Goal: Information Seeking & Learning: Check status

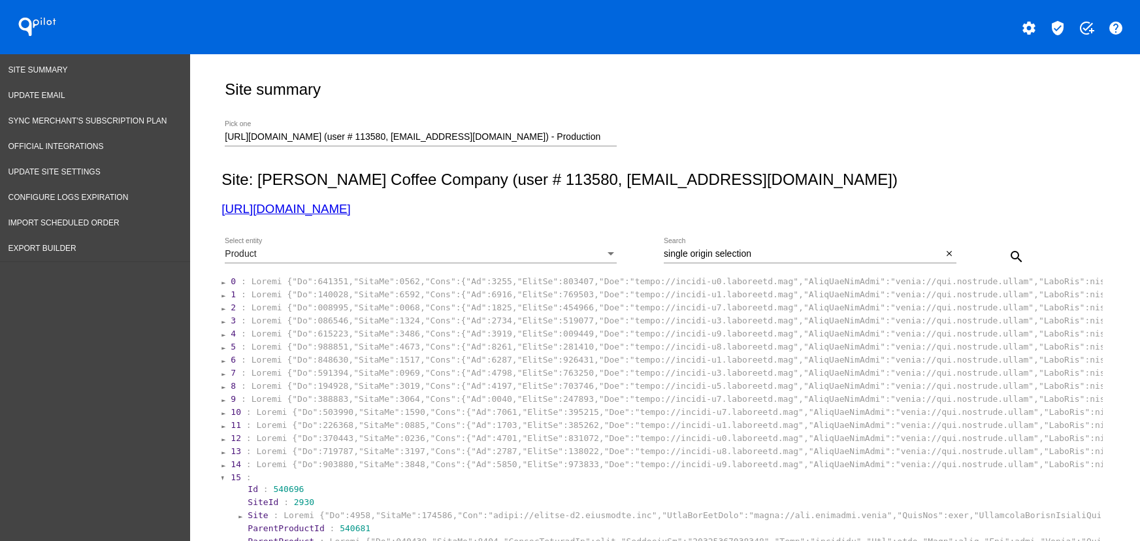
click at [327, 132] on input "[URL][DOMAIN_NAME] (user # 113580, [EMAIL_ADDRESS][DOMAIN_NAME]) - Production" at bounding box center [421, 137] width 392 height 10
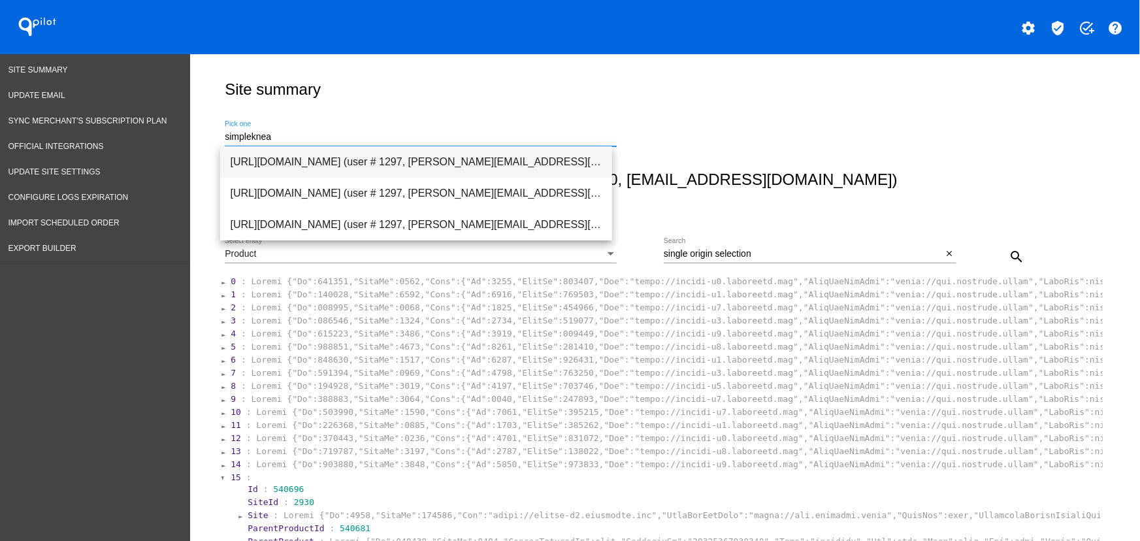
click at [310, 165] on span "[URL][DOMAIN_NAME] (user # 1297, [PERSON_NAME][EMAIL_ADDRESS][DOMAIN_NAME]) - P…" at bounding box center [416, 161] width 371 height 31
type input "[URL][DOMAIN_NAME] (user # 1297, [PERSON_NAME][EMAIL_ADDRESS][DOMAIN_NAME]) - P…"
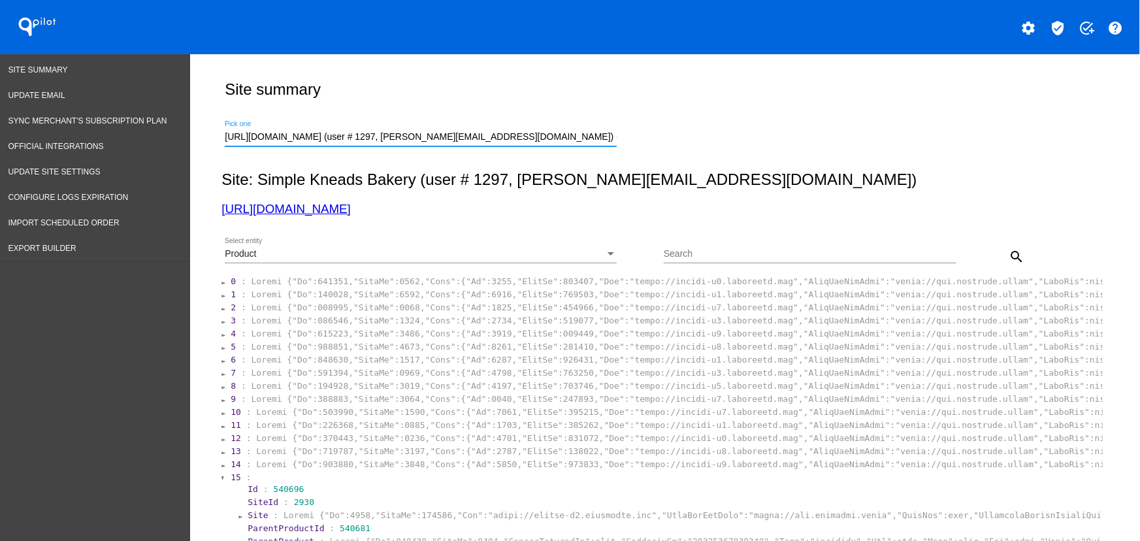
click at [271, 249] on div "Product" at bounding box center [415, 254] width 380 height 10
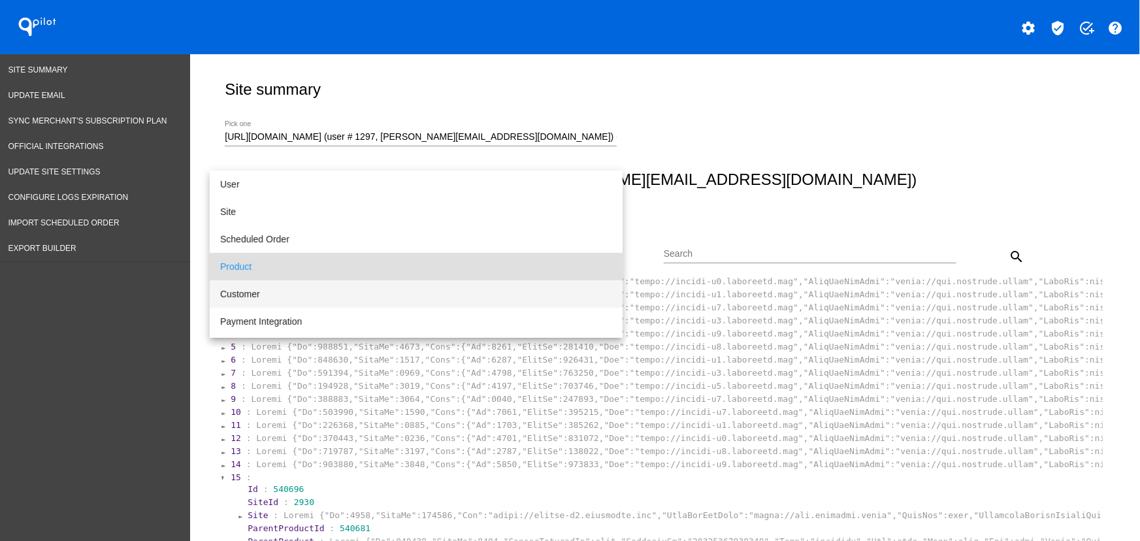
scroll to position [12, 0]
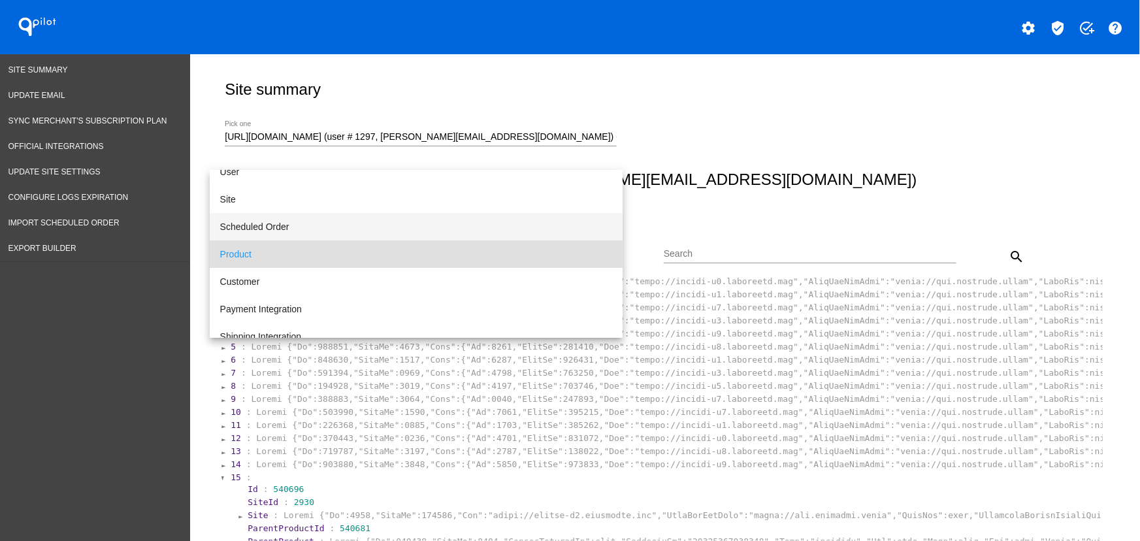
click at [287, 232] on span "Scheduled Order" at bounding box center [416, 226] width 392 height 27
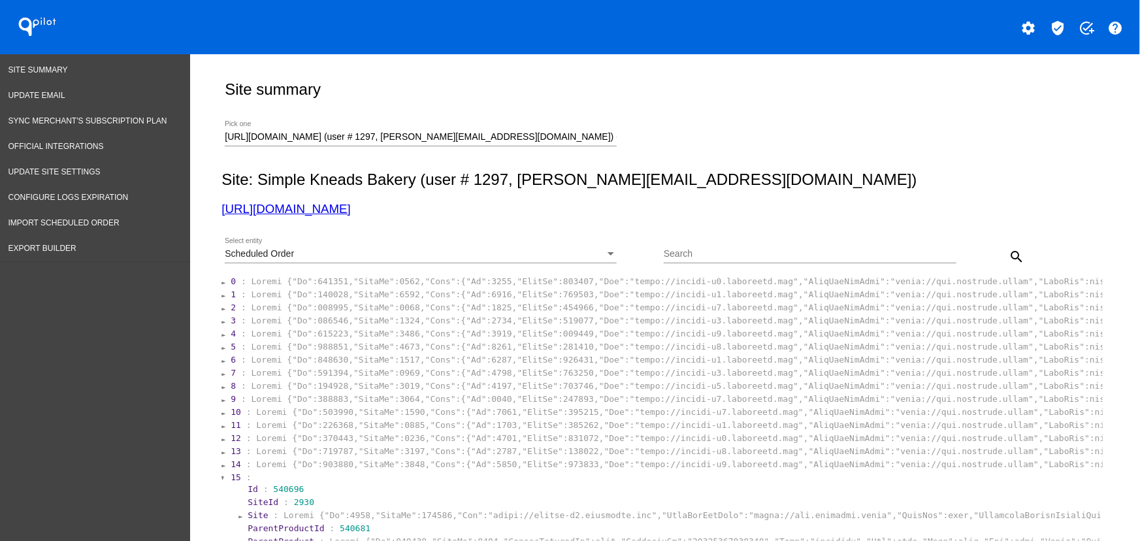
drag, startPoint x: 738, startPoint y: 269, endPoint x: 717, endPoint y: 261, distance: 22.3
click at [738, 269] on div "Search" at bounding box center [810, 256] width 293 height 37
click at [717, 261] on div "Search" at bounding box center [810, 250] width 293 height 25
click at [713, 258] on input "Search" at bounding box center [810, 254] width 293 height 10
paste input "1007333"
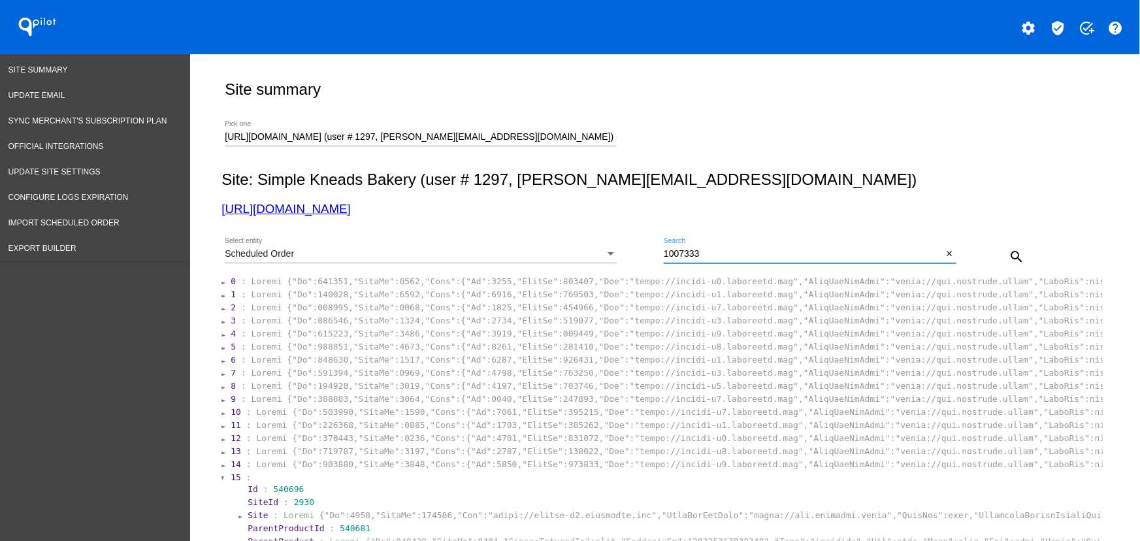
type input "1007333"
drag, startPoint x: 1006, startPoint y: 254, endPoint x: 949, endPoint y: 251, distance: 56.9
click at [1009, 254] on mat-icon "search" at bounding box center [1017, 257] width 16 height 16
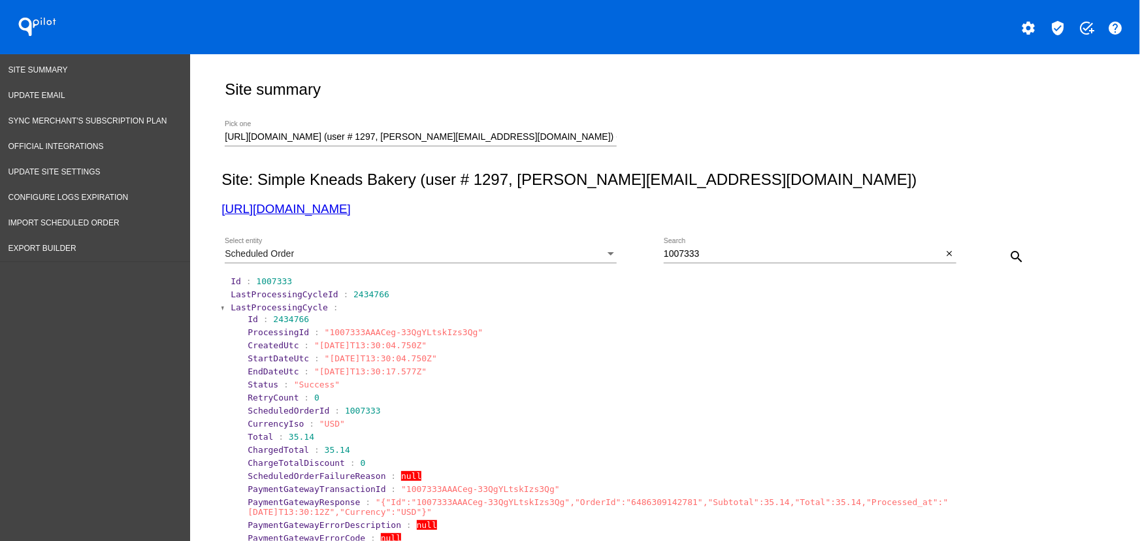
click at [238, 300] on section "LastProcessingCycleId : 2434766" at bounding box center [665, 294] width 873 height 12
click at [238, 308] on span "LastProcessingCycle" at bounding box center [279, 307] width 97 height 10
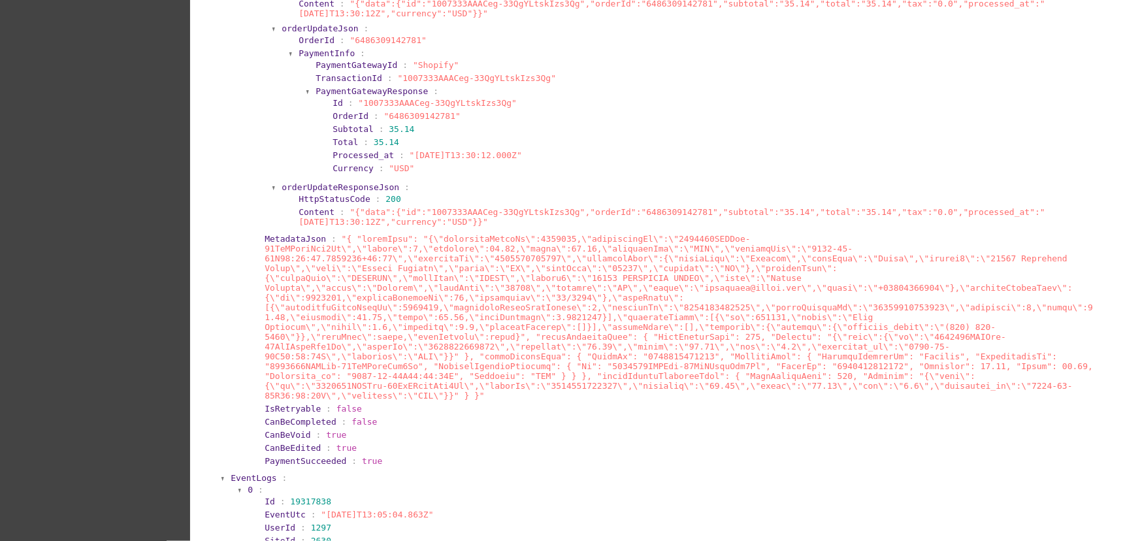
scroll to position [16024, 0]
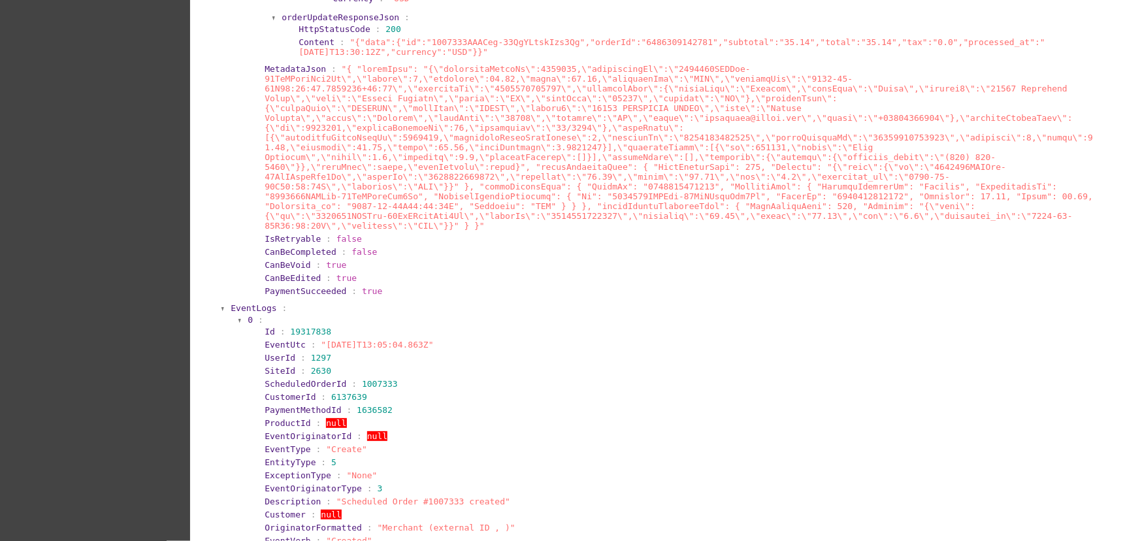
click at [248, 313] on span "EventLogs" at bounding box center [254, 308] width 46 height 10
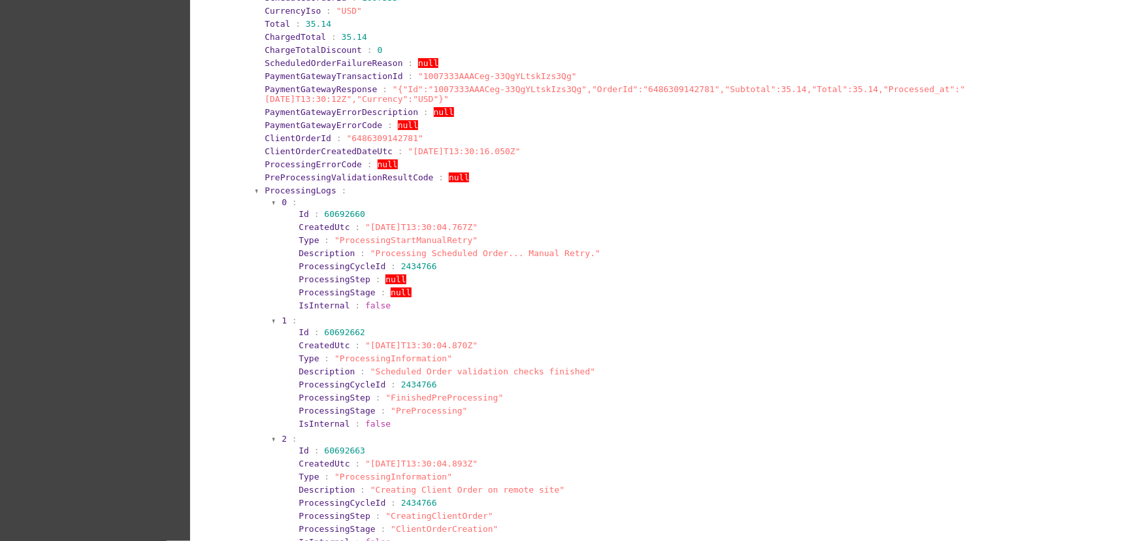
scroll to position [12811, 0]
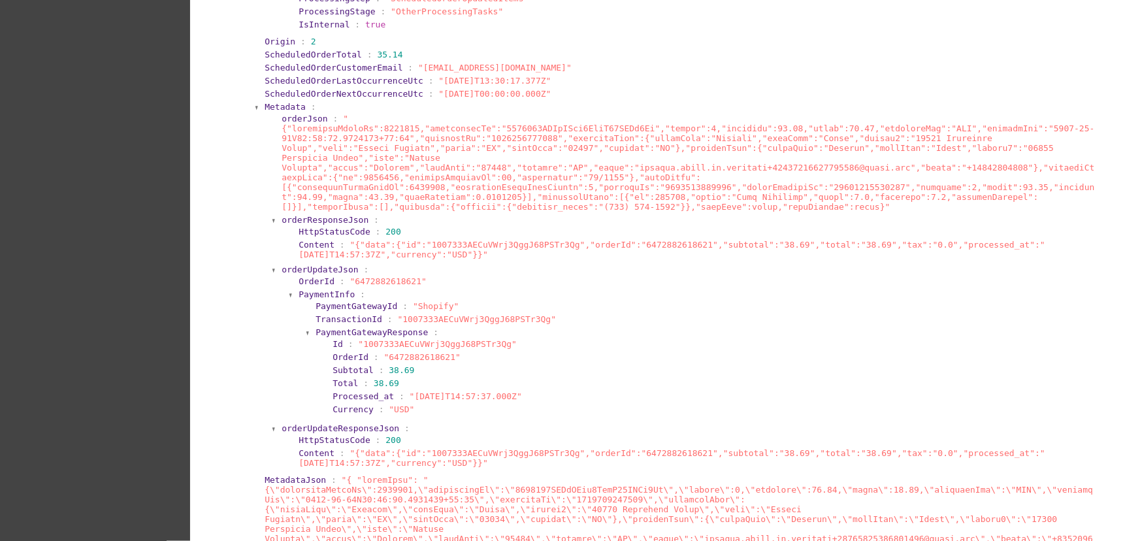
scroll to position [12061, 0]
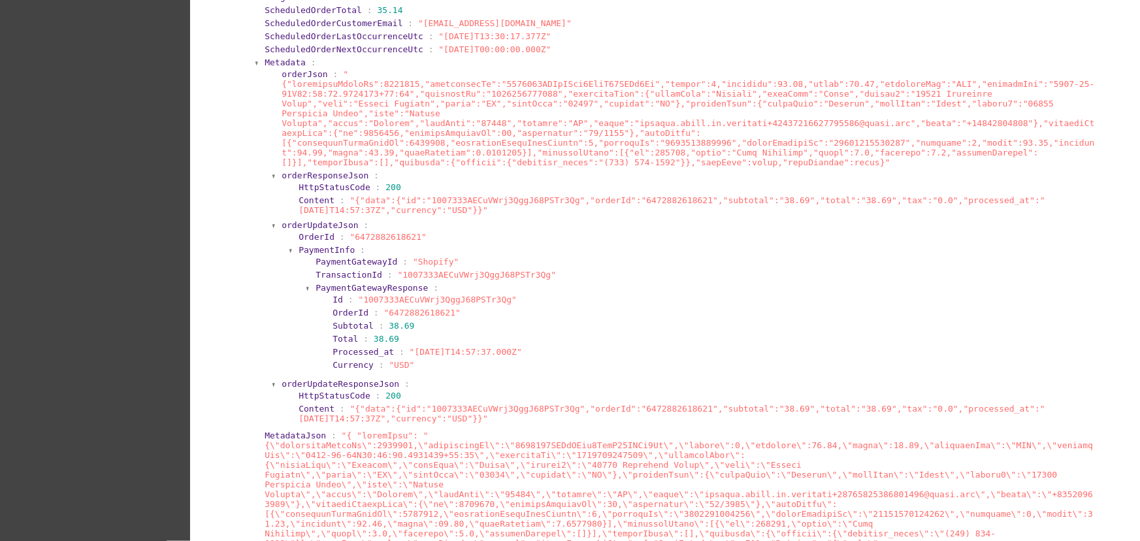
click at [323, 377] on section "orderUpdateJson : OrderId : "6472882618621" PaymentInfo : PaymentGatewayId : "S…" at bounding box center [688, 298] width 816 height 158
click at [323, 230] on span "orderUpdateJson" at bounding box center [320, 225] width 76 height 10
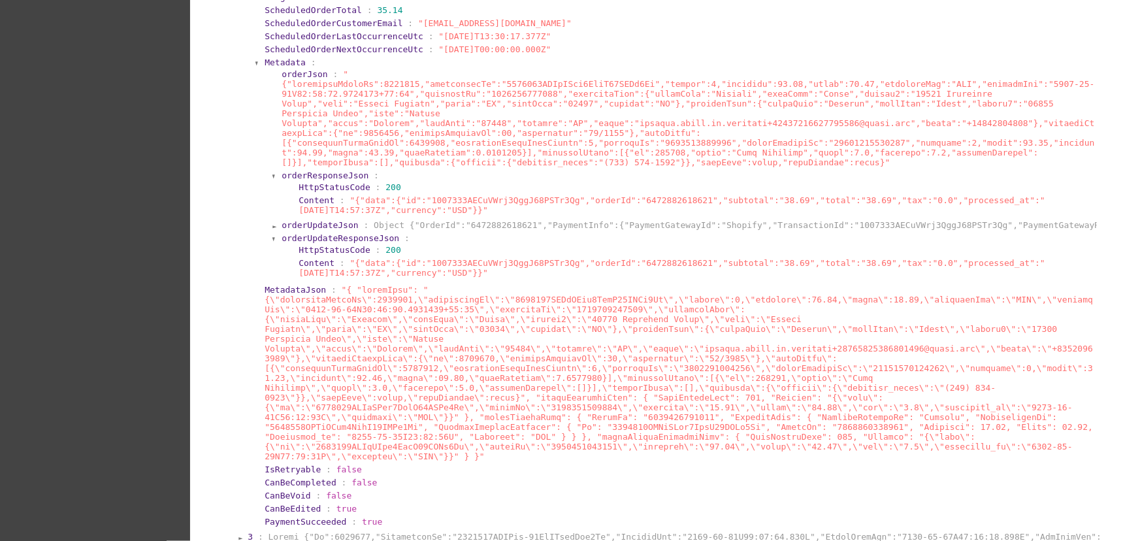
click at [323, 192] on span "HttpStatusCode" at bounding box center [335, 187] width 72 height 10
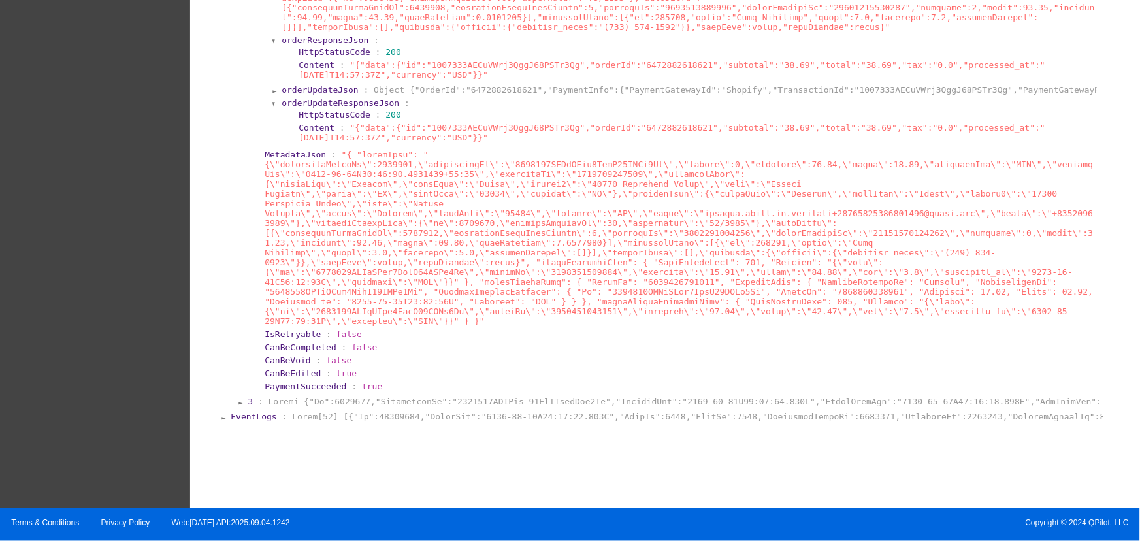
scroll to position [12345, 0]
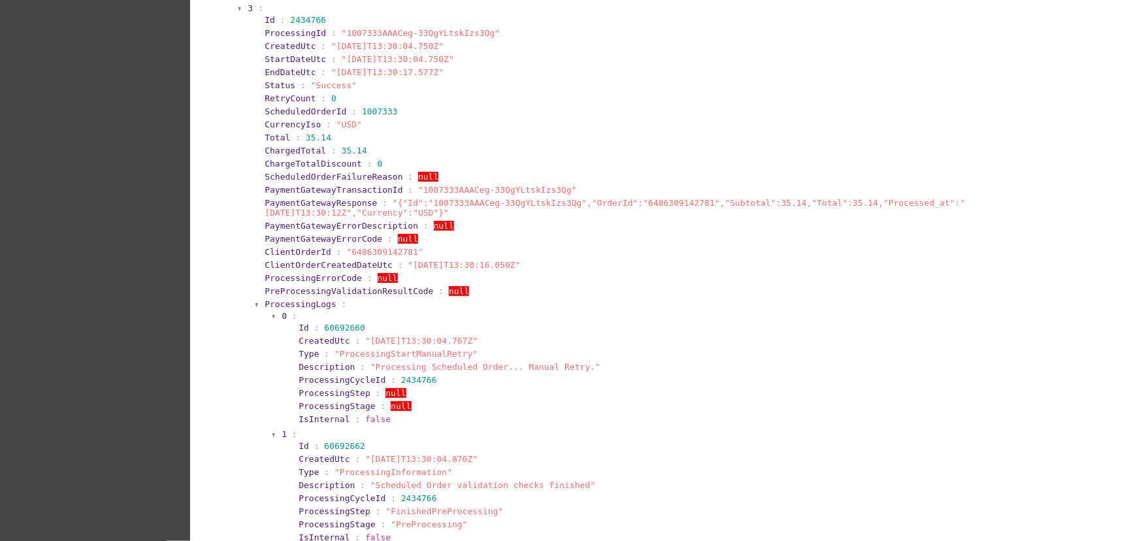
scroll to position [12647, 0]
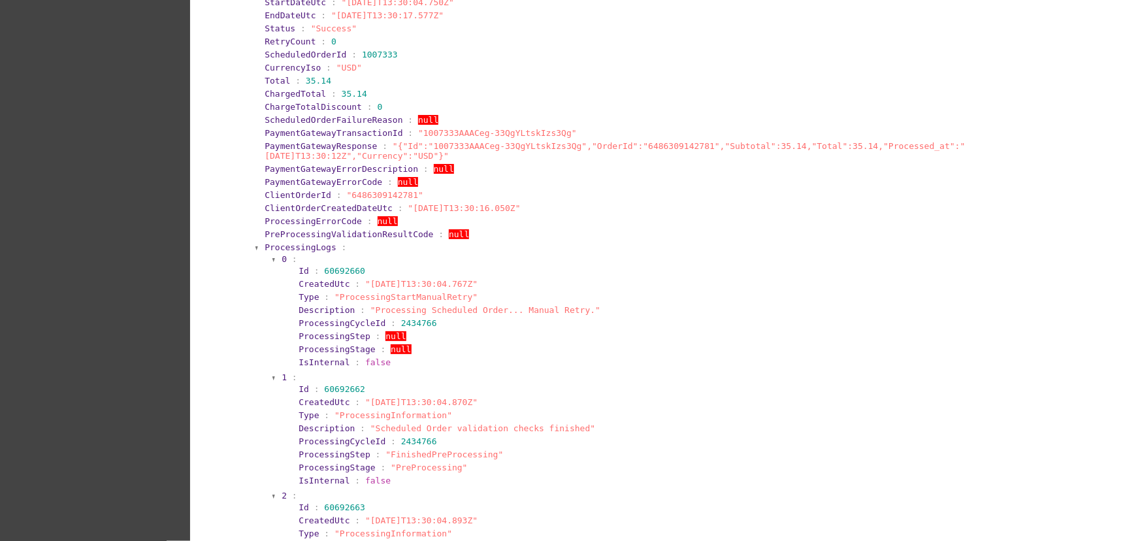
click at [284, 252] on span "ProcessingLogs" at bounding box center [301, 247] width 72 height 10
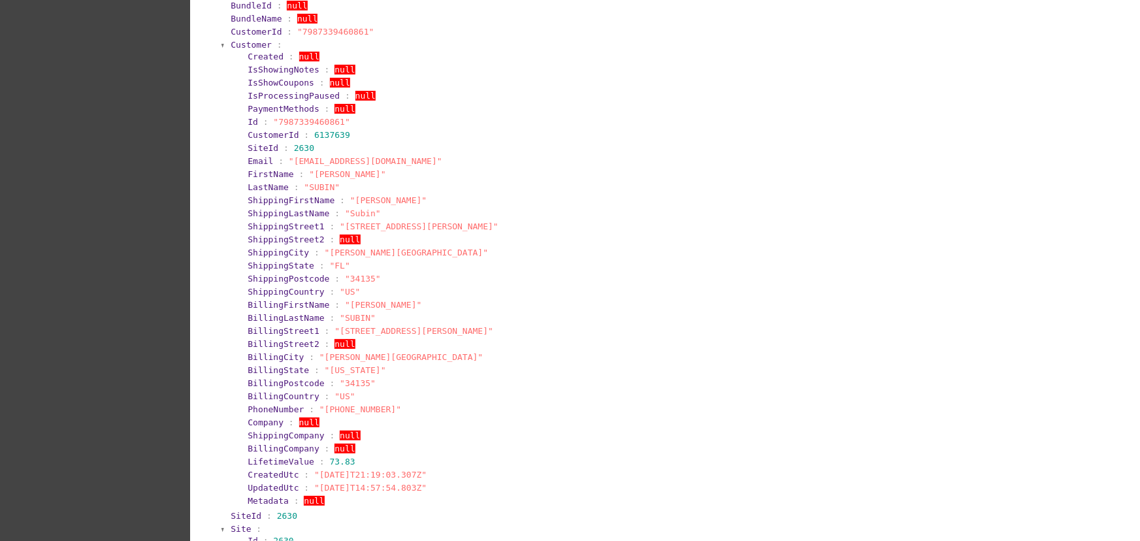
scroll to position [511, 0]
drag, startPoint x: 373, startPoint y: 166, endPoint x: 285, endPoint y: 167, distance: 88.2
click at [289, 165] on span ""[EMAIL_ADDRESS][DOMAIN_NAME]"" at bounding box center [366, 160] width 154 height 10
copy span "[EMAIL_ADDRESS][DOMAIN_NAME]"
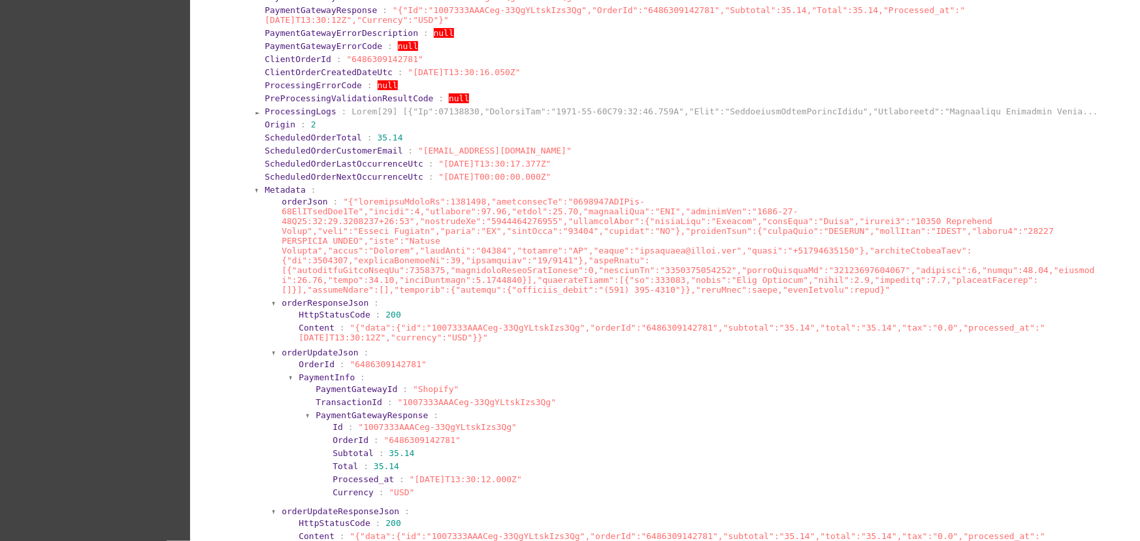
scroll to position [13299, 0]
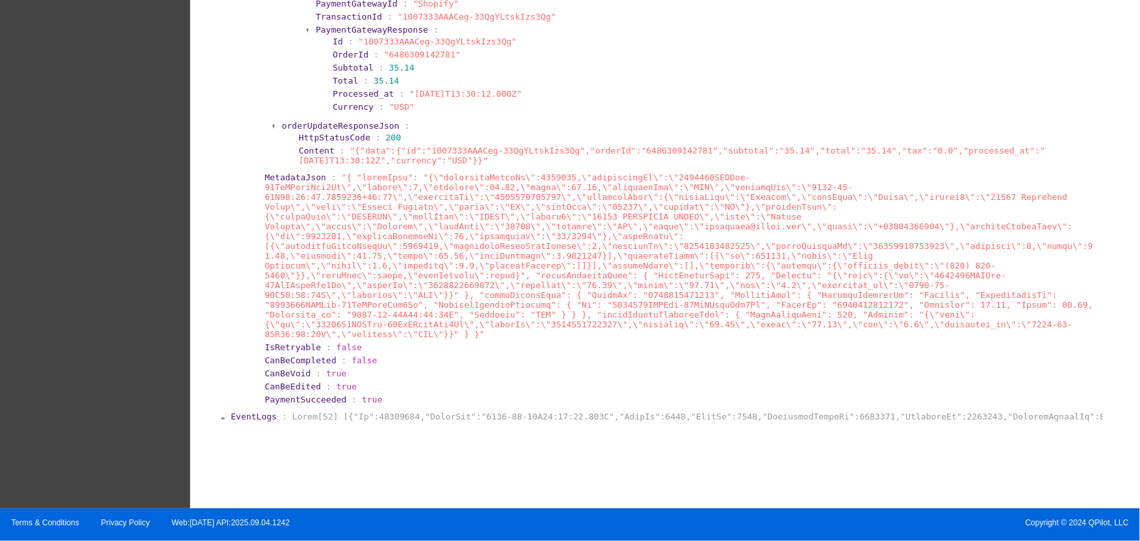
click at [255, 418] on span "EventLogs" at bounding box center [254, 417] width 46 height 10
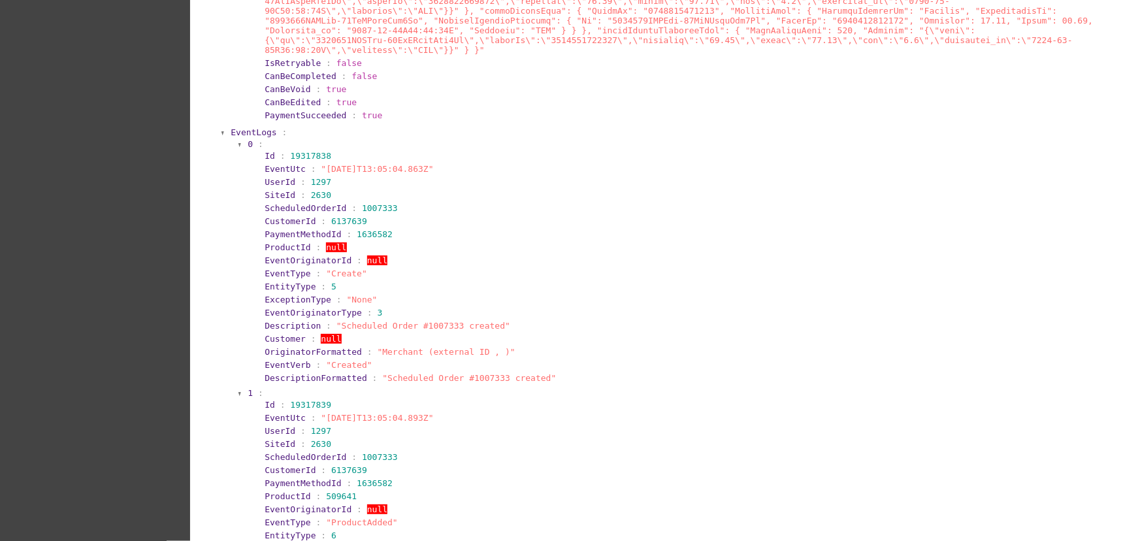
scroll to position [13453, 0]
click at [238, 148] on div at bounding box center [240, 144] width 4 height 8
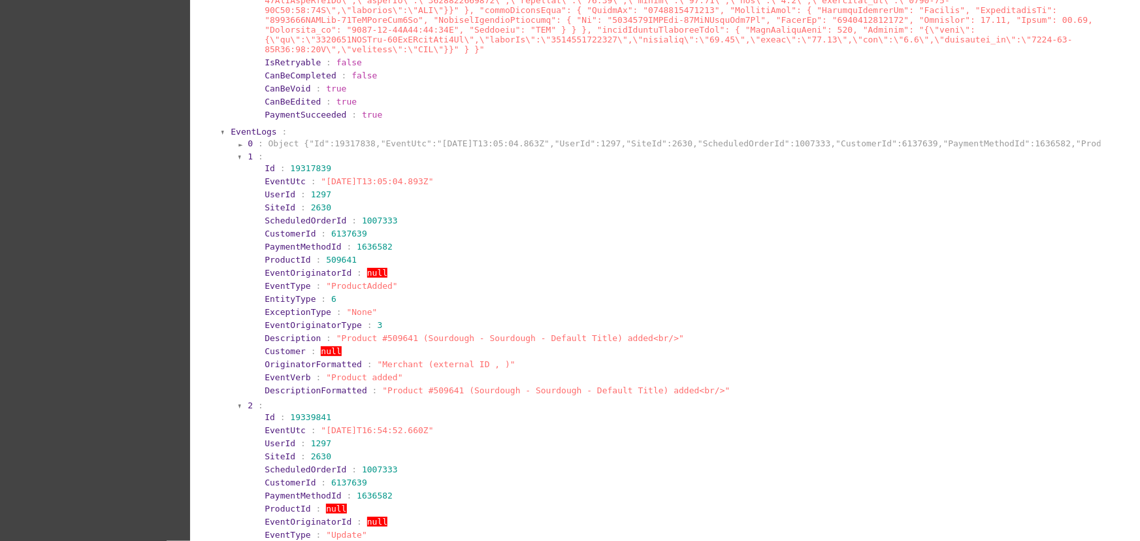
click at [238, 161] on div at bounding box center [240, 158] width 4 height 8
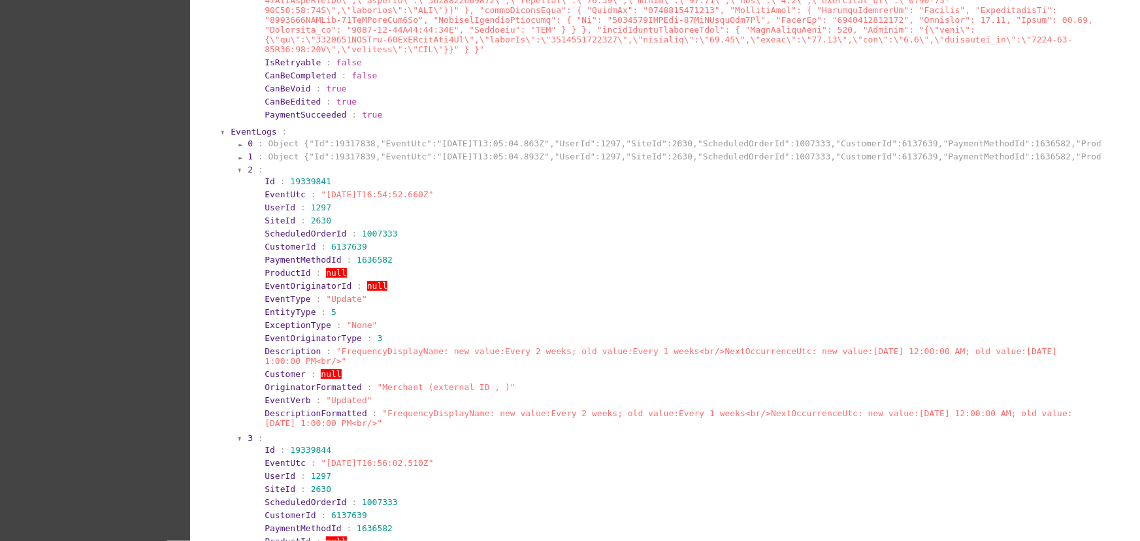
click at [238, 174] on div at bounding box center [240, 171] width 4 height 8
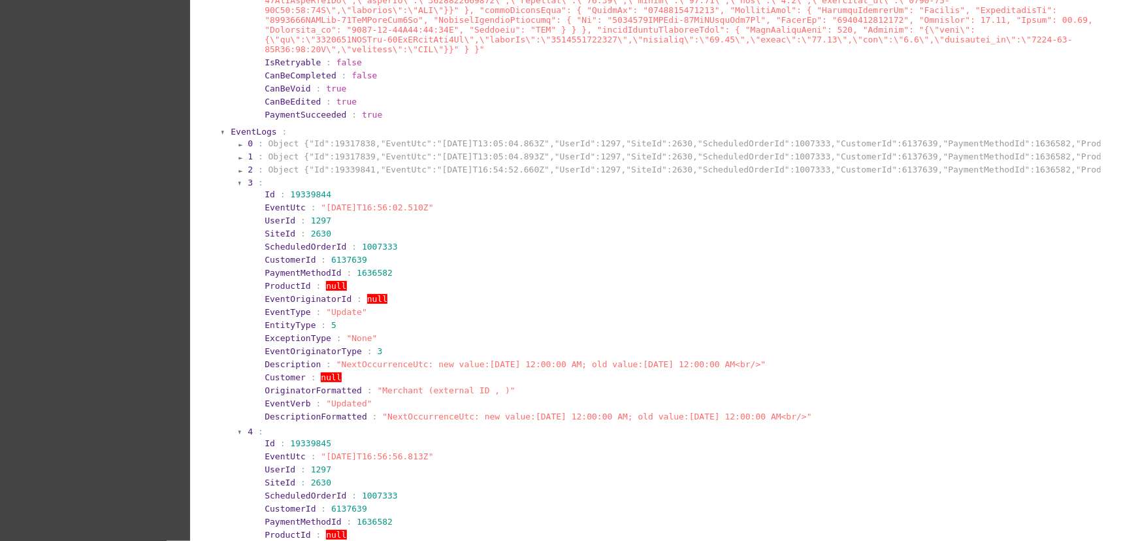
click at [238, 187] on div at bounding box center [240, 184] width 4 height 8
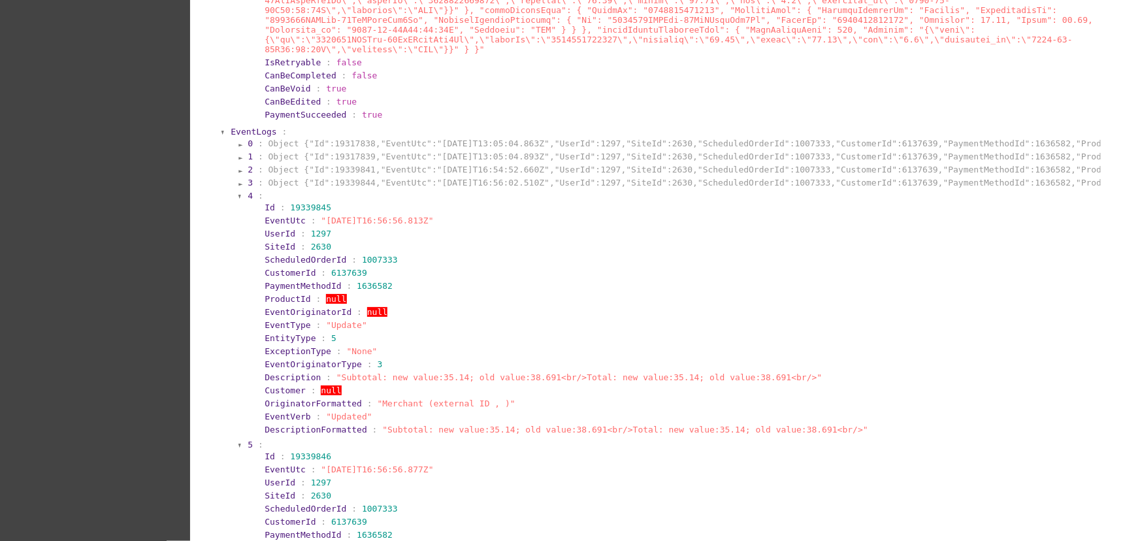
click at [238, 201] on div at bounding box center [240, 197] width 4 height 8
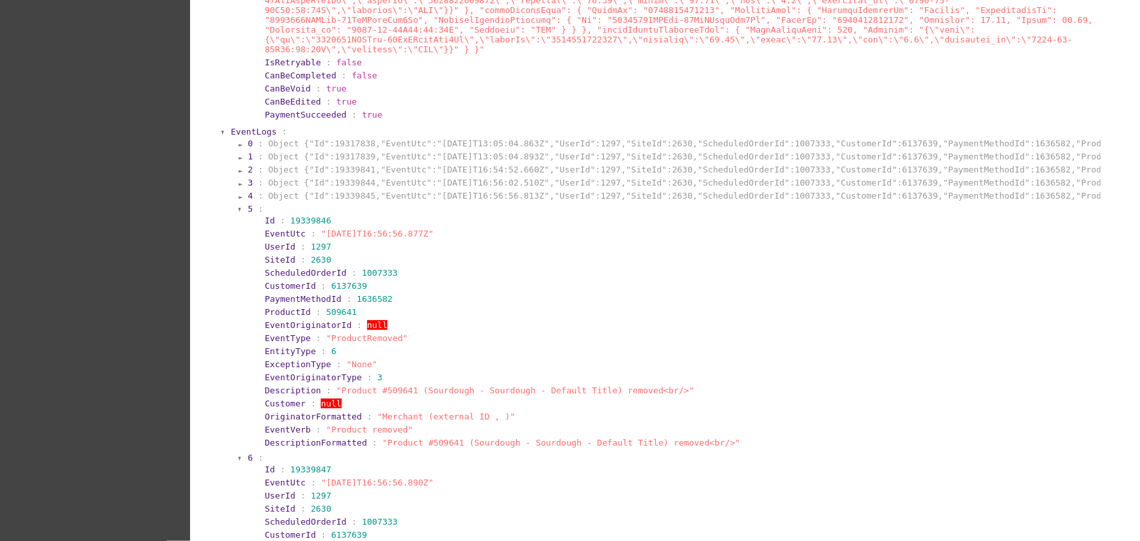
click at [238, 214] on div at bounding box center [240, 210] width 4 height 8
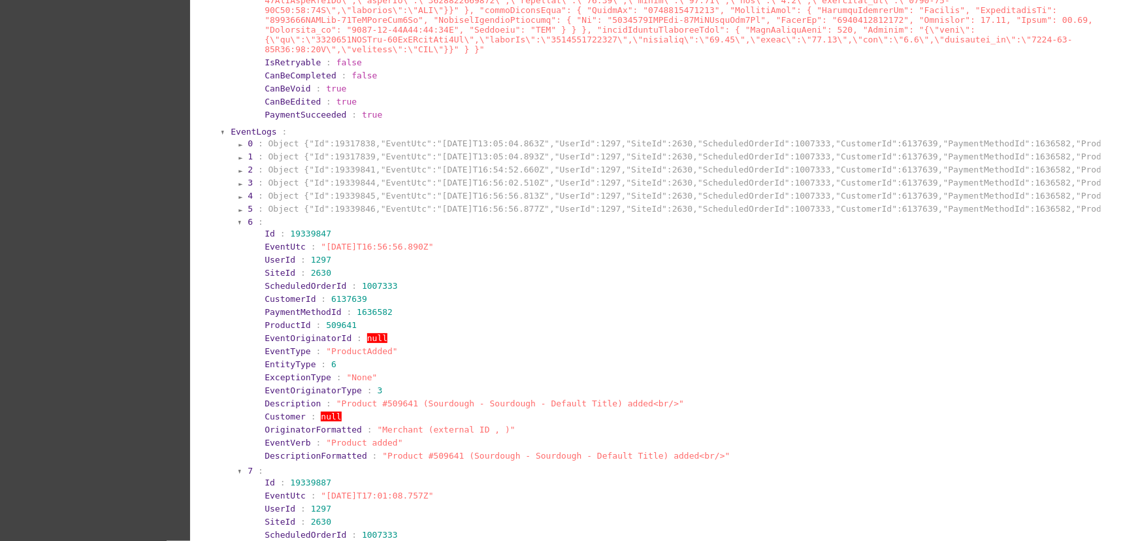
click at [238, 227] on div at bounding box center [240, 223] width 4 height 8
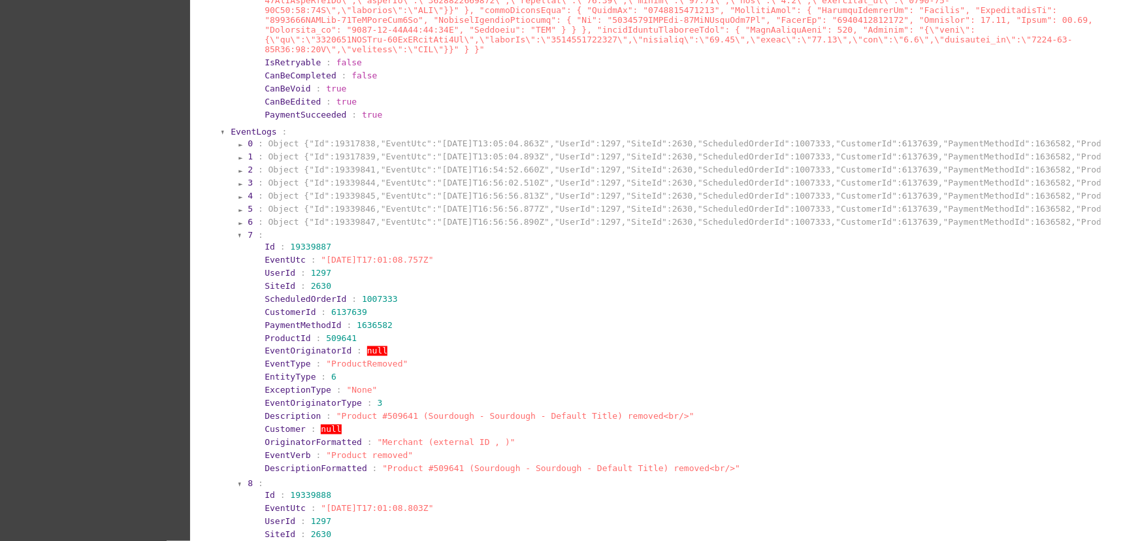
click at [238, 240] on div at bounding box center [240, 236] width 4 height 8
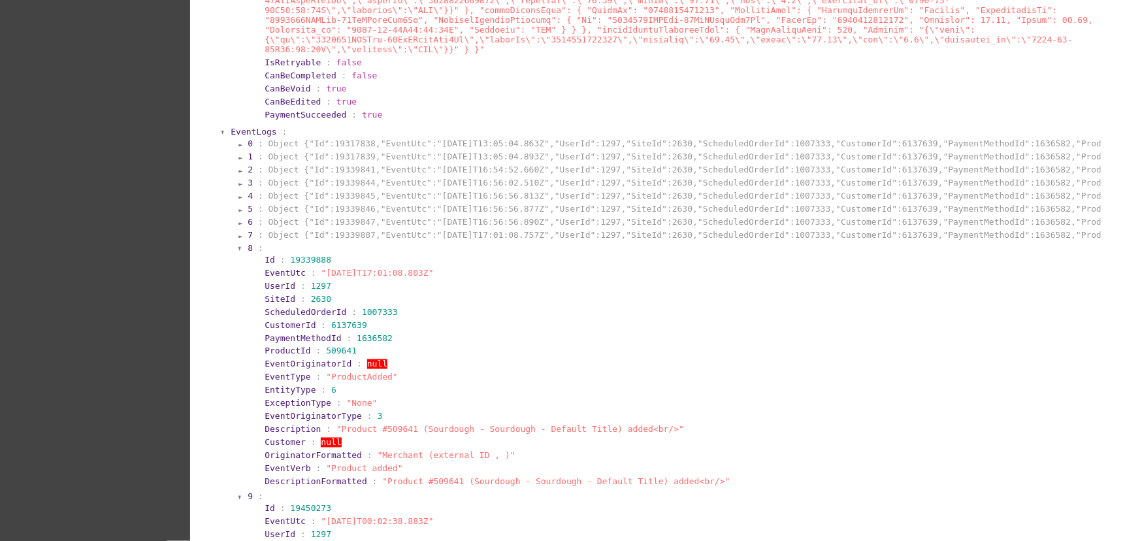
click at [238, 253] on div at bounding box center [240, 249] width 4 height 8
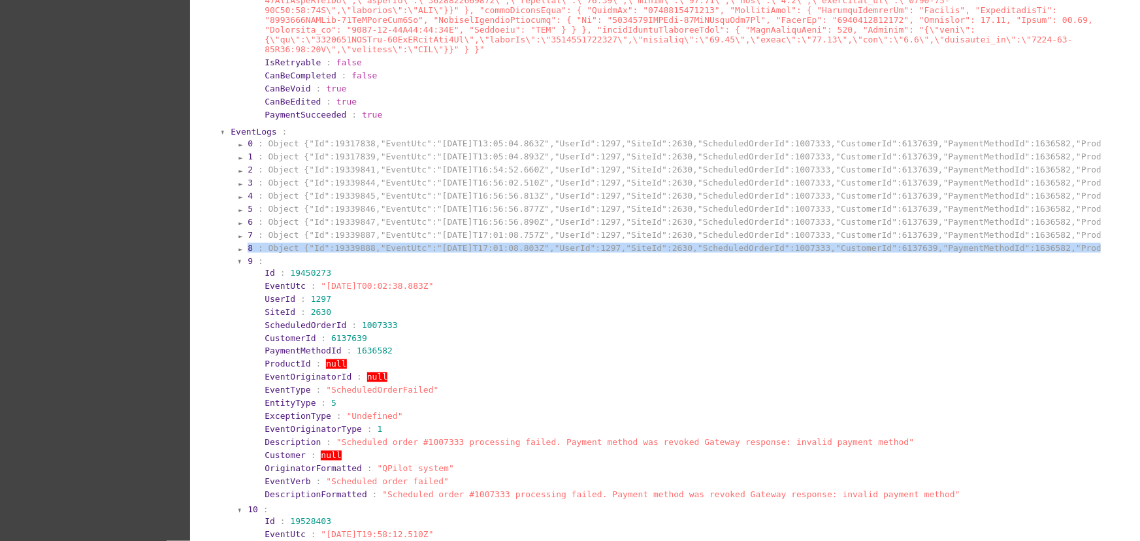
click at [238, 266] on div at bounding box center [240, 262] width 4 height 8
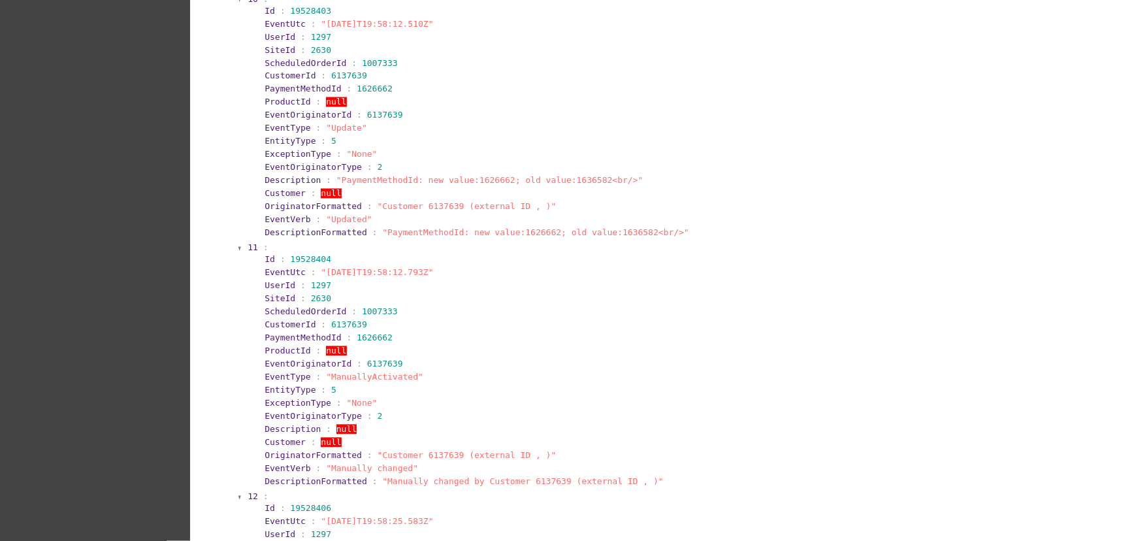
scroll to position [13764, 0]
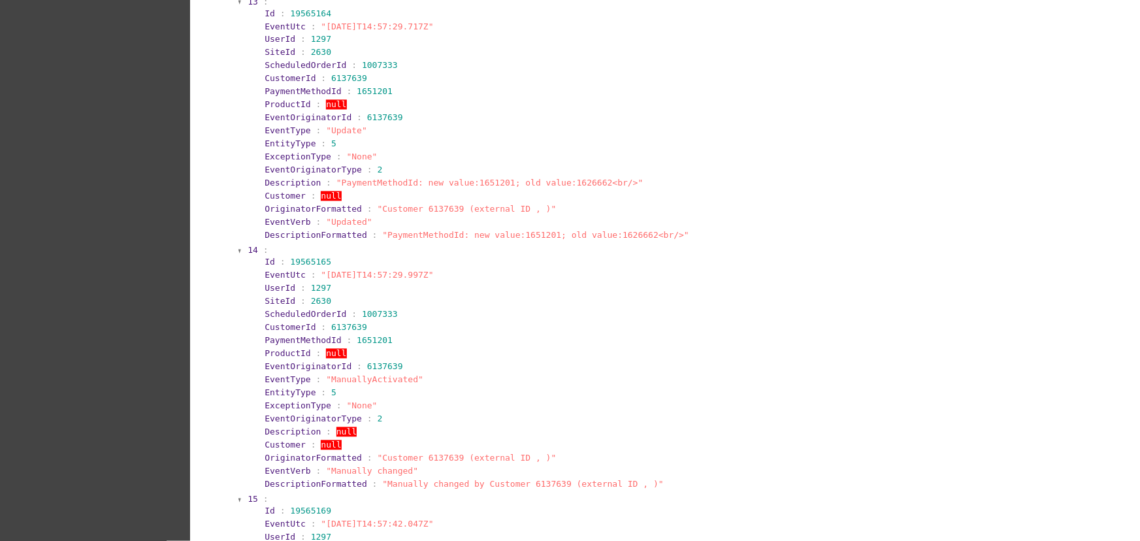
click at [238, 7] on div at bounding box center [240, 3] width 4 height 8
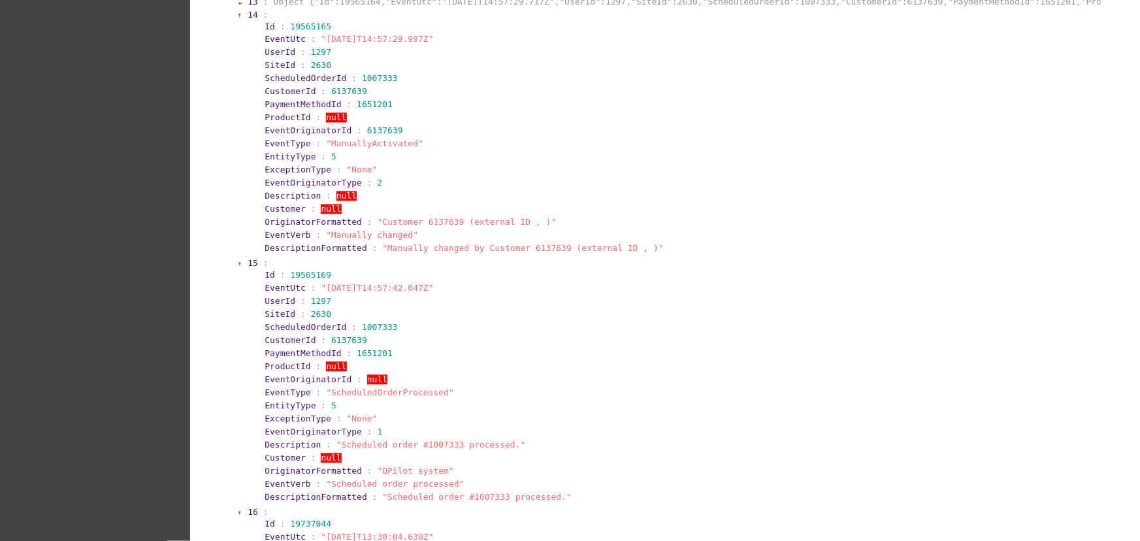
click at [238, 20] on div at bounding box center [240, 16] width 4 height 8
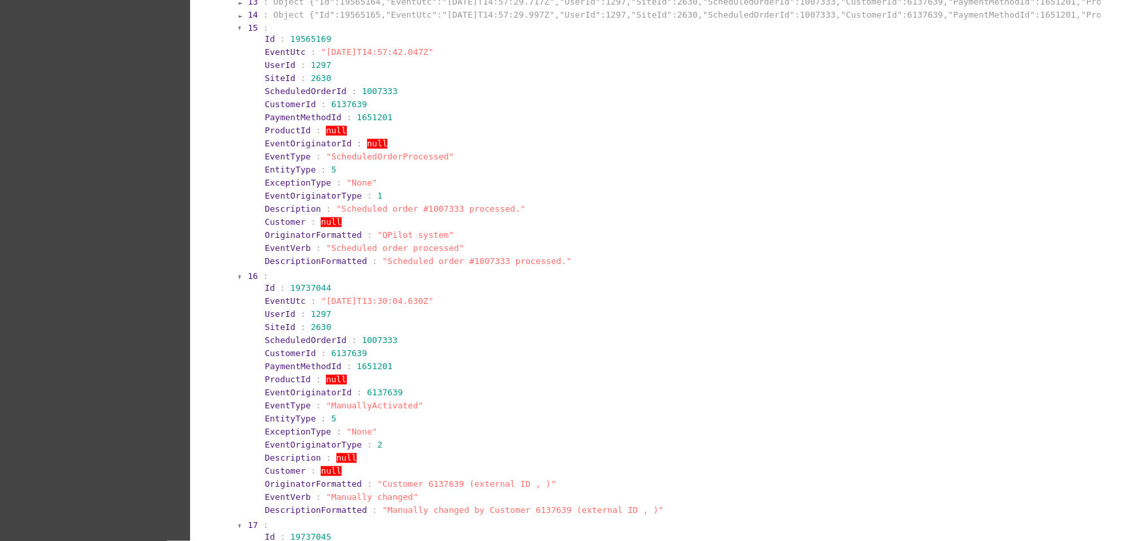
click at [238, 33] on div at bounding box center [240, 29] width 4 height 8
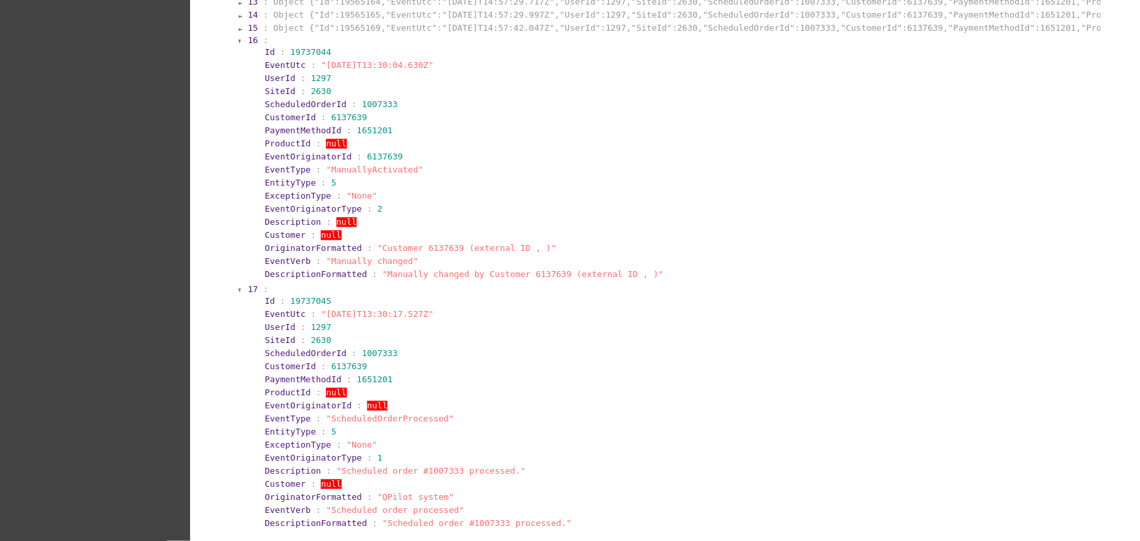
click at [238, 46] on div at bounding box center [240, 42] width 4 height 8
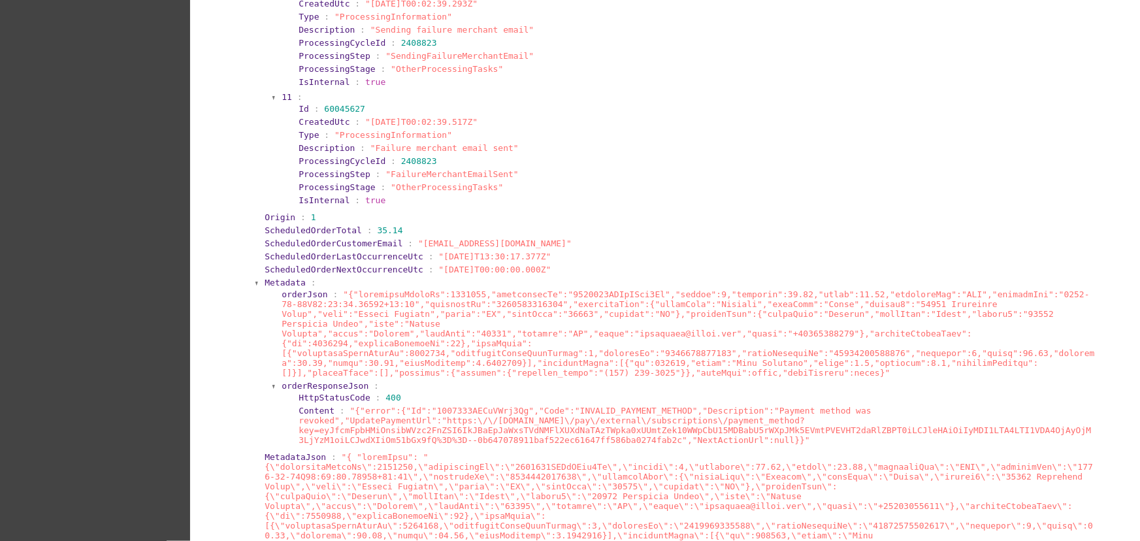
scroll to position [0, 0]
